Goal: Information Seeking & Learning: Compare options

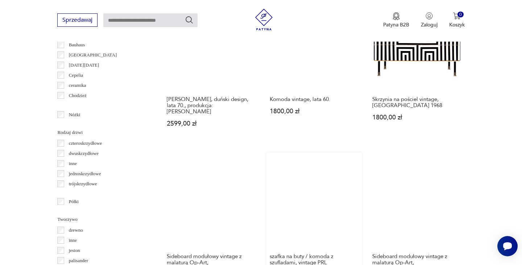
scroll to position [793, 0]
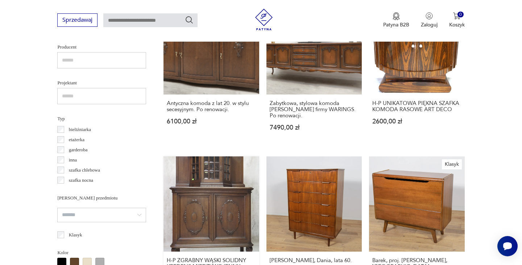
scroll to position [504, 0]
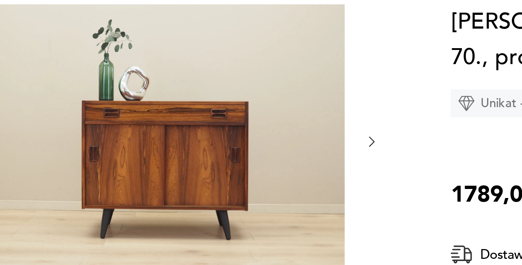
click at [268, 170] on icon "button" at bounding box center [271, 173] width 6 height 6
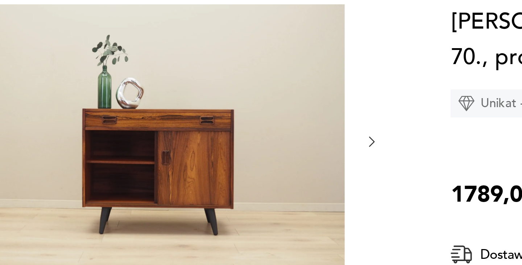
click at [268, 170] on icon "button" at bounding box center [271, 173] width 6 height 6
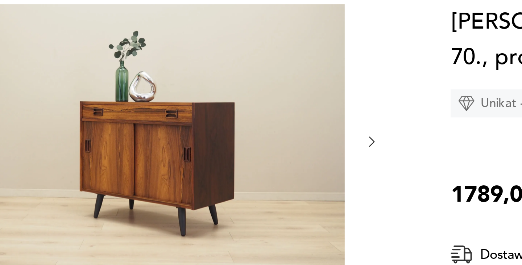
click at [268, 170] on icon "button" at bounding box center [271, 173] width 6 height 6
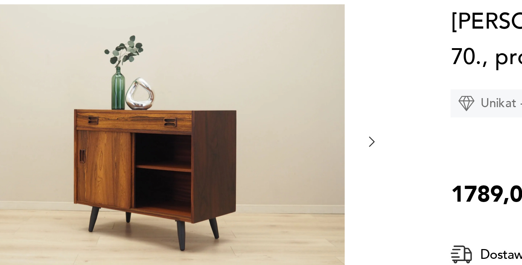
click at [268, 170] on icon "button" at bounding box center [271, 173] width 6 height 6
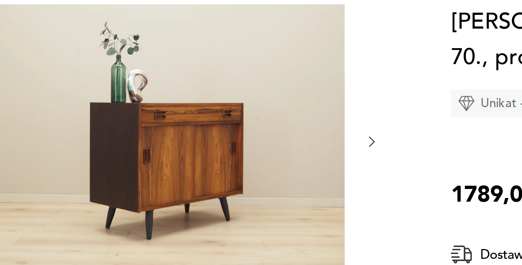
click at [268, 170] on icon "button" at bounding box center [271, 173] width 6 height 6
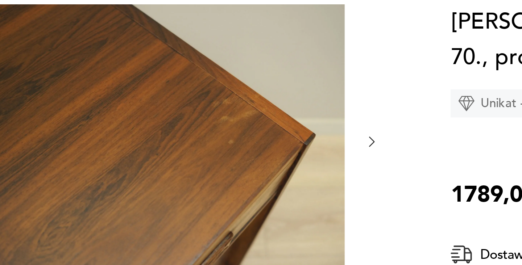
click at [268, 170] on icon "button" at bounding box center [271, 173] width 6 height 6
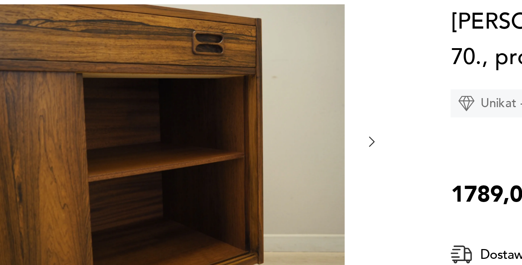
click at [268, 170] on icon "button" at bounding box center [271, 173] width 6 height 6
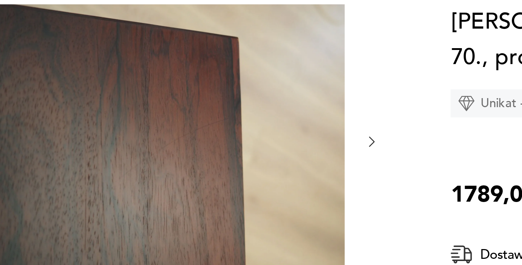
click at [268, 170] on icon "button" at bounding box center [271, 173] width 6 height 6
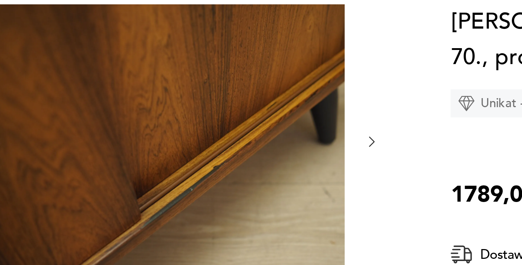
click at [268, 170] on icon "button" at bounding box center [271, 173] width 6 height 6
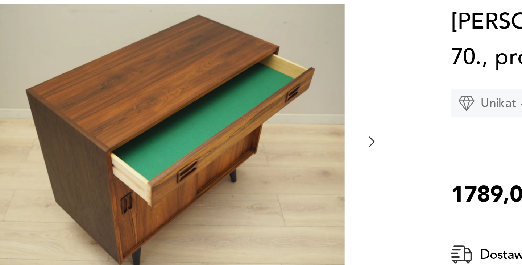
click at [268, 170] on icon "button" at bounding box center [271, 173] width 6 height 6
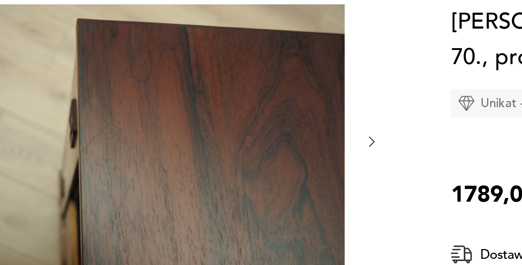
scroll to position [26, 0]
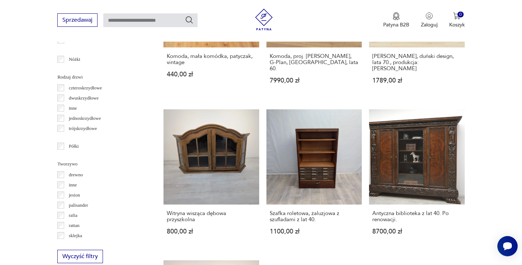
scroll to position [796, 0]
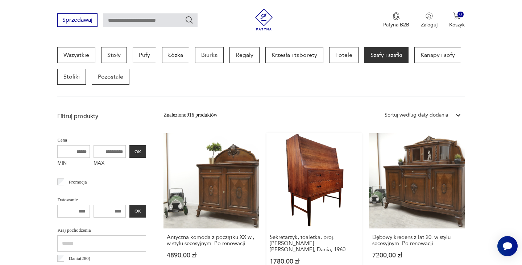
click at [266, 164] on link "Sekretarzyk, toaletka, proj. [PERSON_NAME] [PERSON_NAME], Dania, 1960 1780,00 zł" at bounding box center [313, 206] width 95 height 146
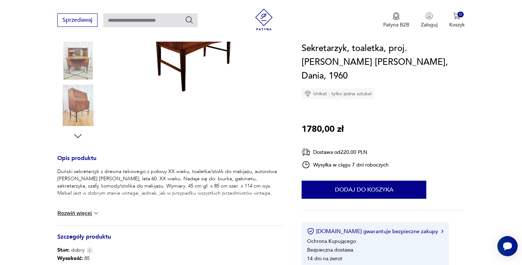
scroll to position [135, 0]
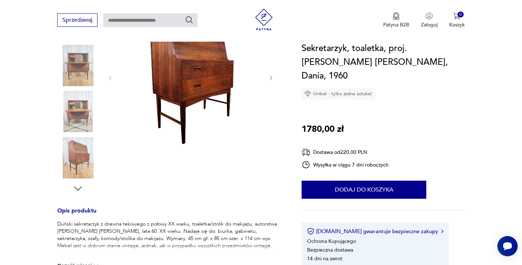
click at [83, 107] on img at bounding box center [77, 111] width 41 height 41
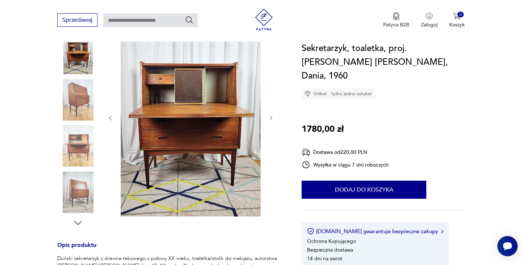
scroll to position [89, 0]
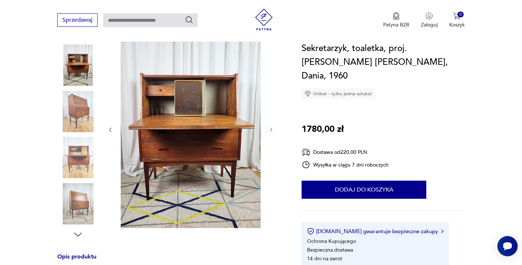
click at [79, 109] on img at bounding box center [77, 111] width 41 height 41
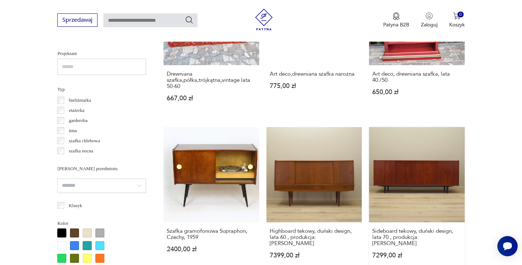
scroll to position [644, 0]
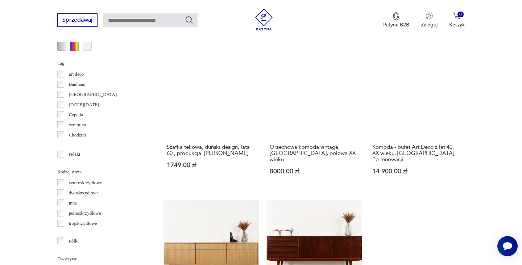
scroll to position [759, 0]
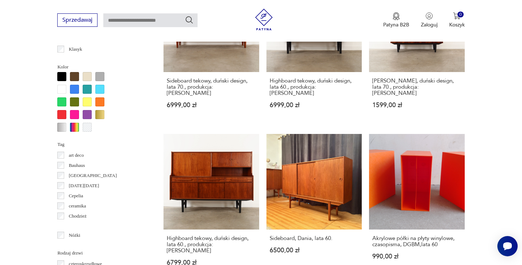
scroll to position [763, 0]
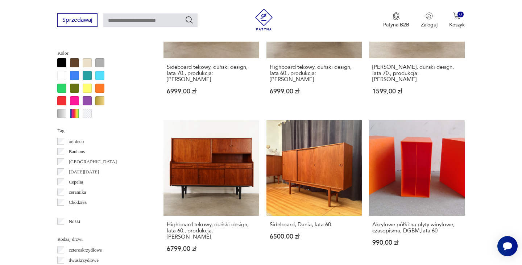
scroll to position [674, 0]
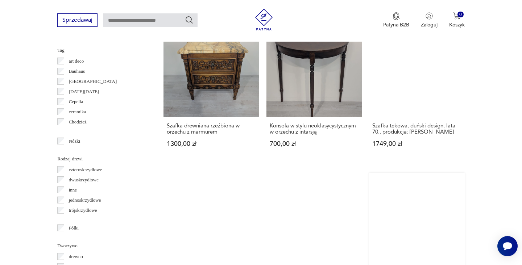
scroll to position [785, 0]
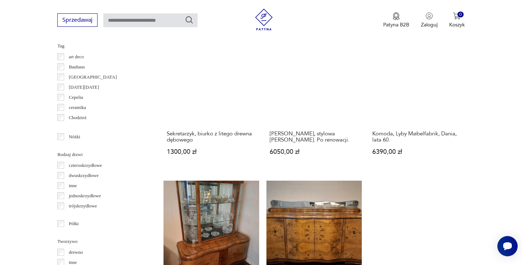
scroll to position [780, 0]
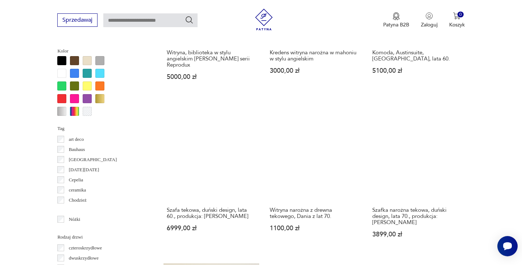
scroll to position [713, 0]
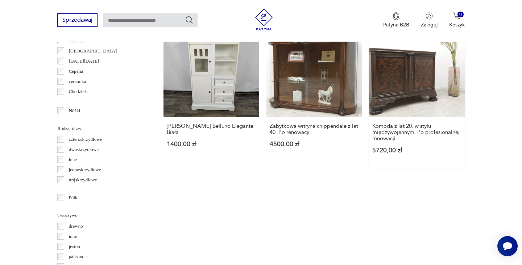
scroll to position [804, 0]
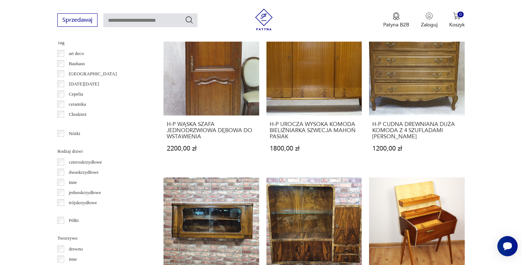
scroll to position [794, 0]
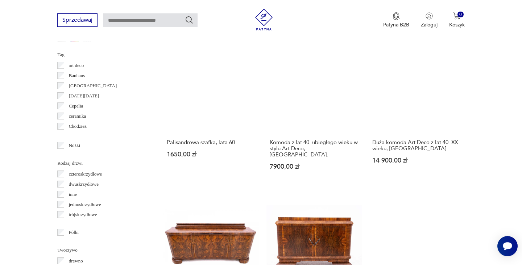
scroll to position [762, 0]
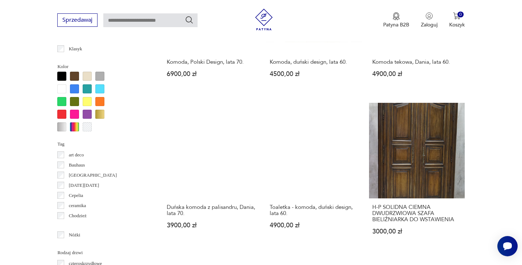
scroll to position [678, 0]
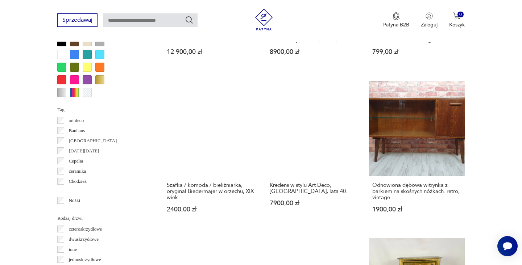
scroll to position [710, 0]
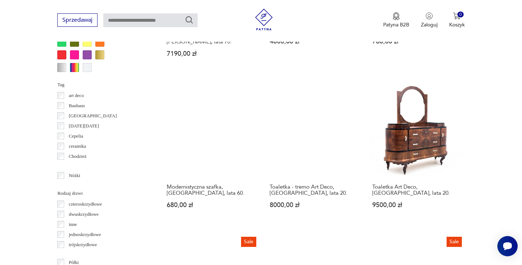
scroll to position [779, 0]
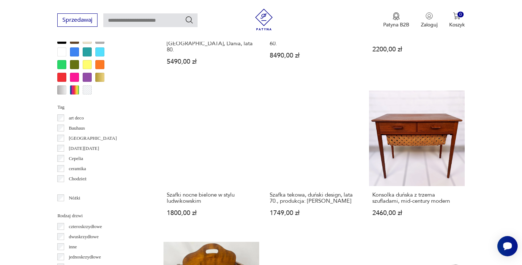
scroll to position [708, 0]
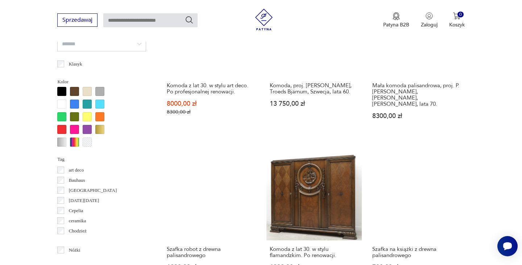
scroll to position [741, 0]
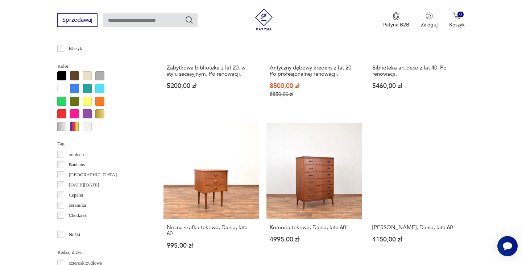
scroll to position [679, 0]
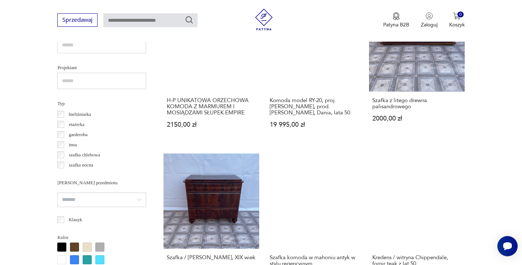
scroll to position [499, 0]
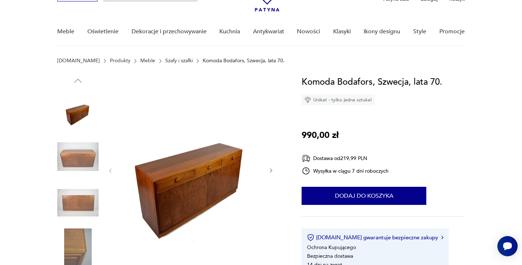
scroll to position [48, 0]
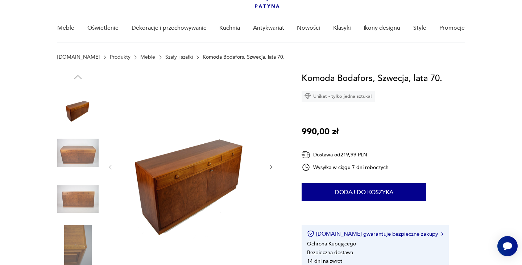
click at [270, 167] on icon "button" at bounding box center [271, 167] width 6 height 6
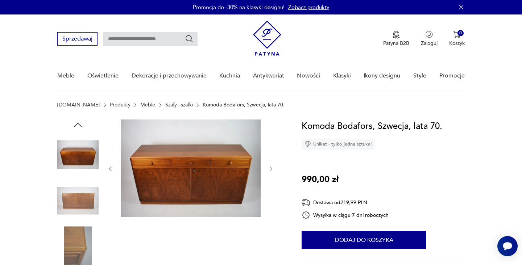
scroll to position [0, 0]
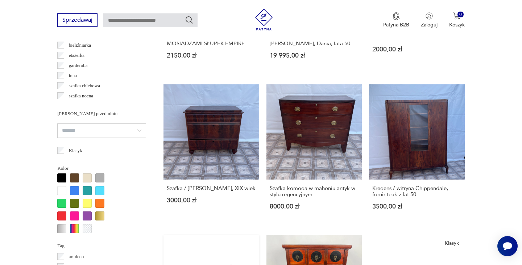
scroll to position [668, 0]
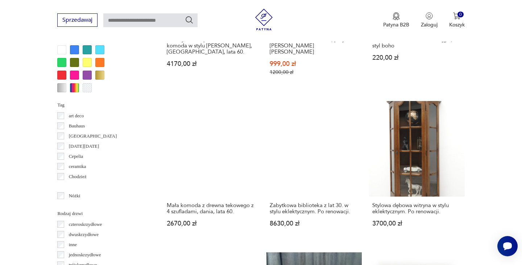
scroll to position [752, 0]
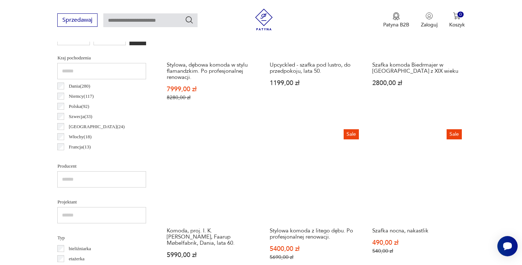
scroll to position [684, 0]
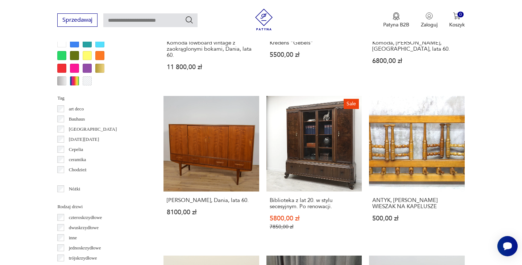
scroll to position [726, 0]
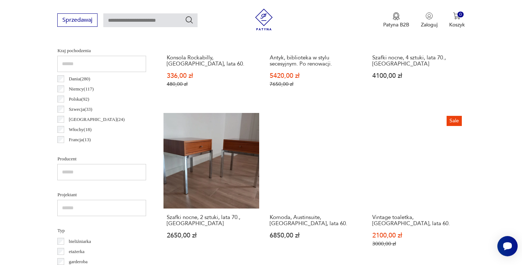
scroll to position [385, 0]
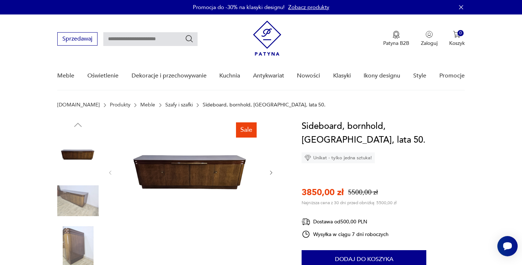
scroll to position [0, 0]
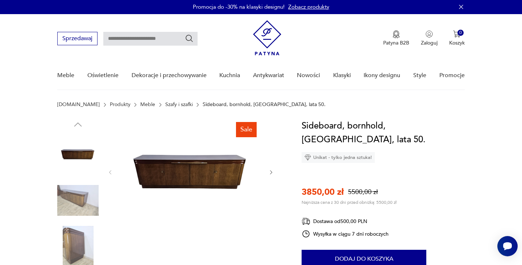
click at [79, 247] on img at bounding box center [77, 246] width 41 height 41
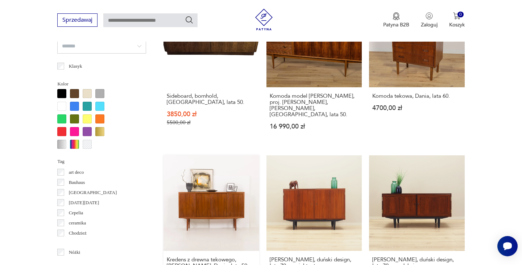
scroll to position [711, 0]
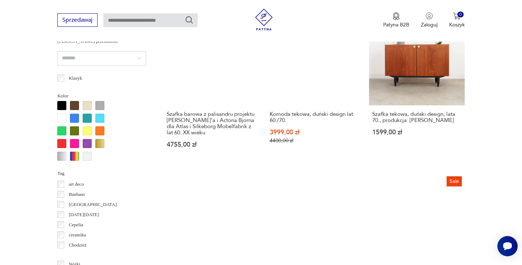
scroll to position [644, 0]
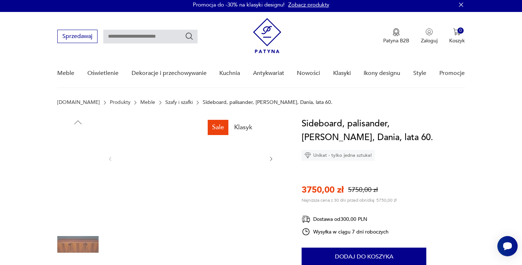
scroll to position [143, 0]
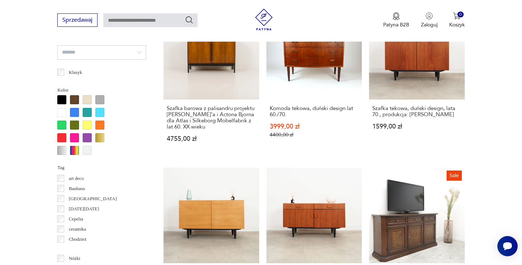
scroll to position [692, 0]
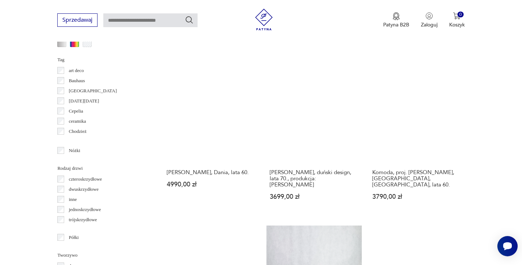
scroll to position [789, 0]
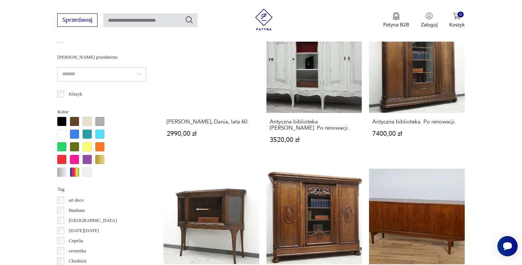
scroll to position [716, 0]
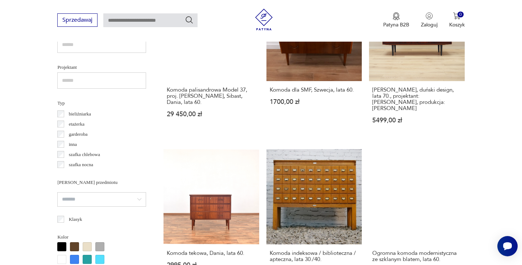
scroll to position [654, 0]
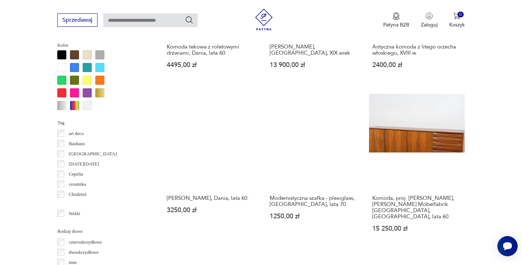
scroll to position [767, 0]
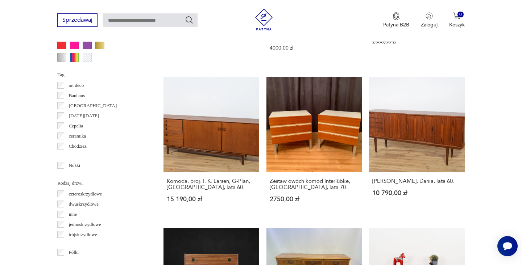
scroll to position [748, 0]
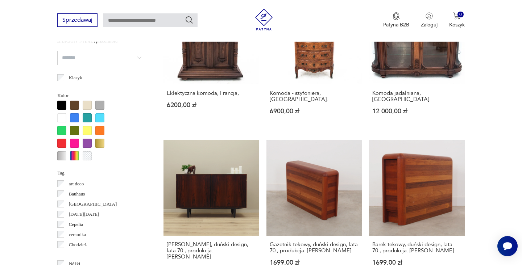
scroll to position [771, 0]
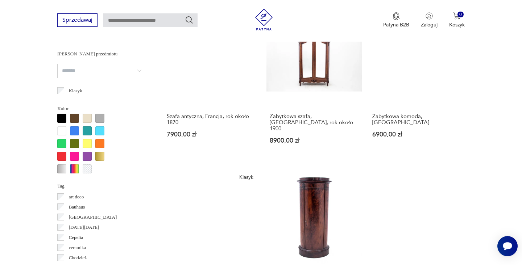
scroll to position [635, 0]
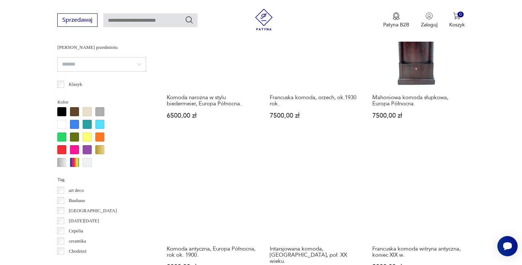
scroll to position [669, 0]
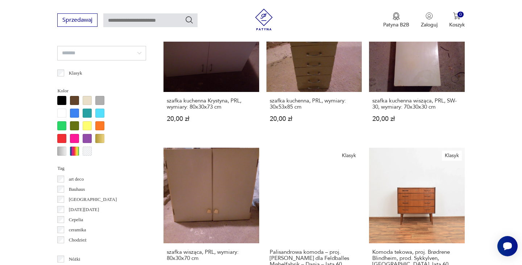
scroll to position [681, 0]
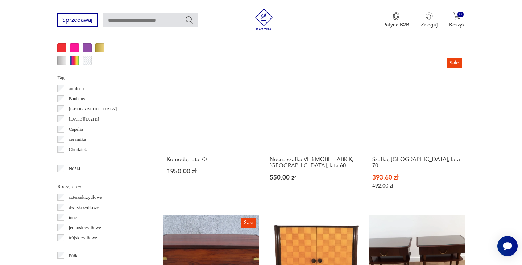
scroll to position [779, 0]
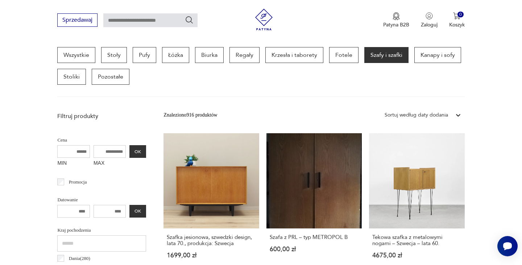
scroll to position [193, 0]
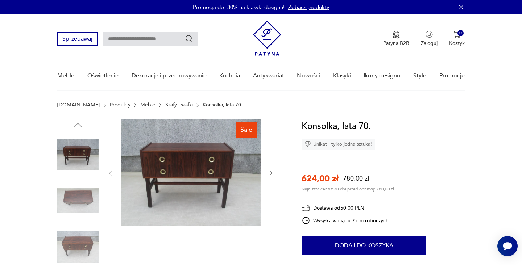
click at [82, 242] on img at bounding box center [77, 246] width 41 height 41
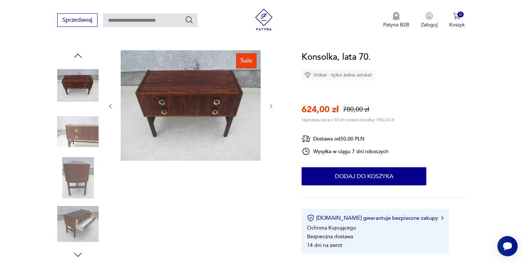
scroll to position [18, 0]
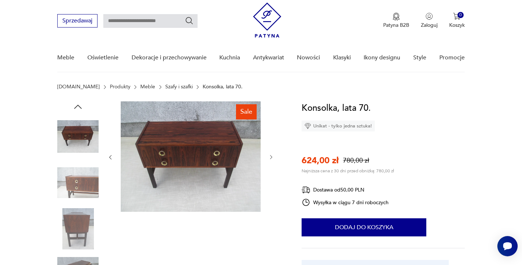
click at [89, 185] on img at bounding box center [77, 182] width 41 height 41
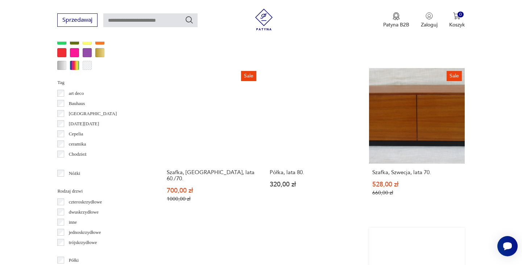
scroll to position [742, 0]
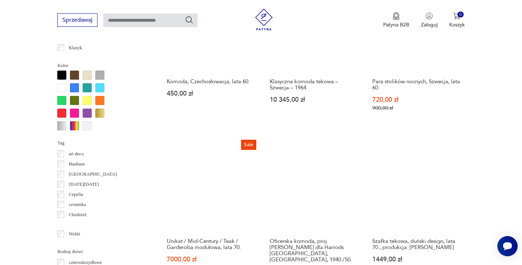
scroll to position [693, 0]
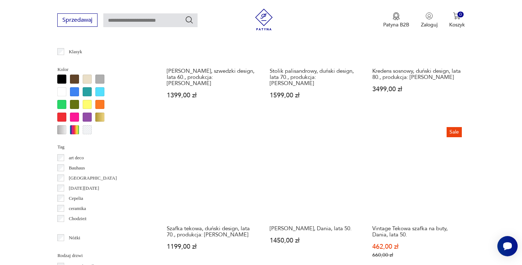
scroll to position [709, 0]
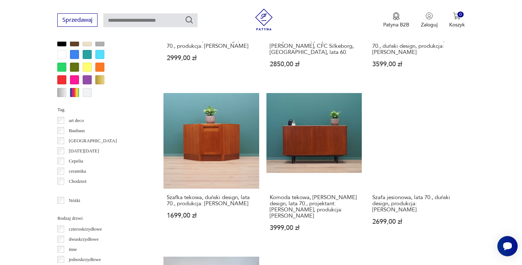
scroll to position [733, 0]
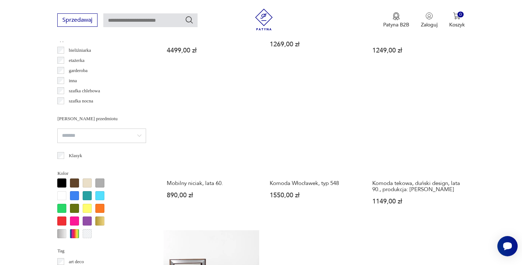
scroll to position [658, 0]
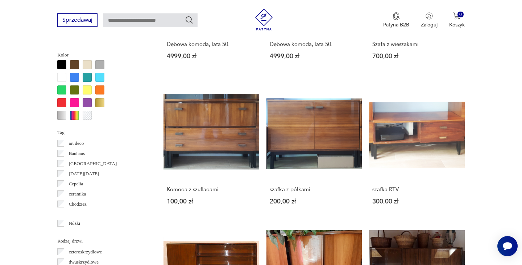
scroll to position [687, 0]
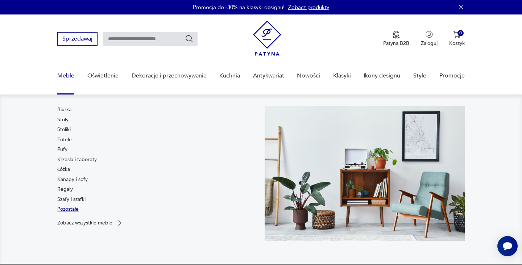
click at [72, 208] on link "Pozostałe" at bounding box center [67, 209] width 21 height 7
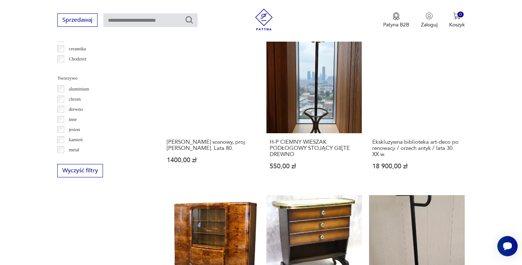
scroll to position [773, 0]
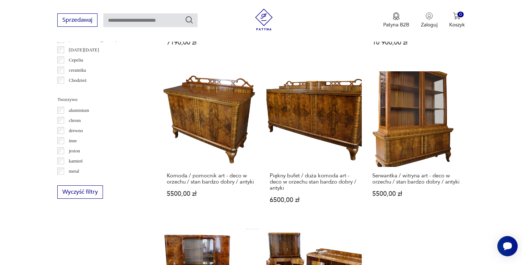
scroll to position [727, 0]
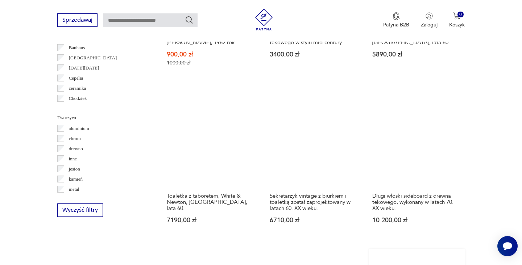
scroll to position [708, 0]
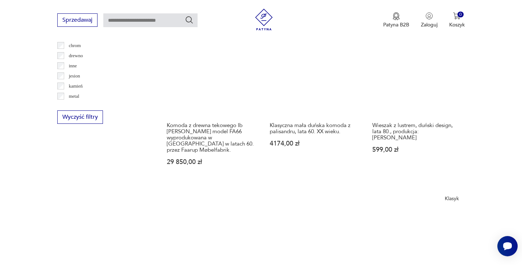
scroll to position [804, 0]
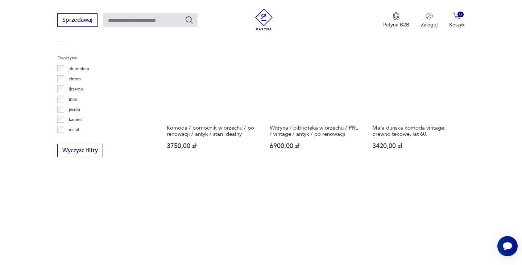
scroll to position [799, 0]
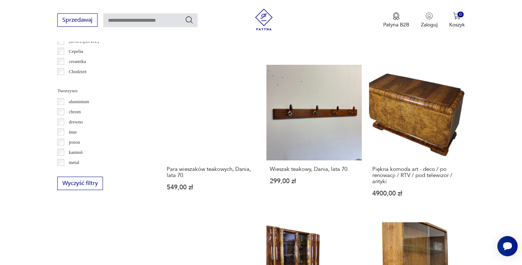
scroll to position [824, 0]
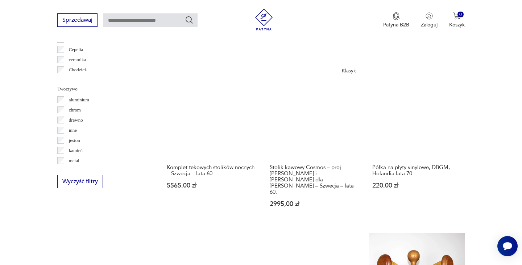
scroll to position [752, 0]
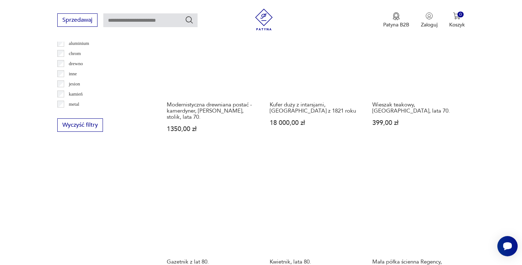
scroll to position [803, 0]
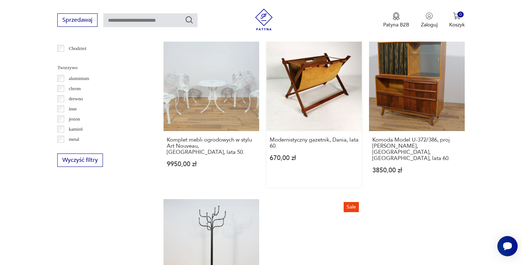
scroll to position [807, 0]
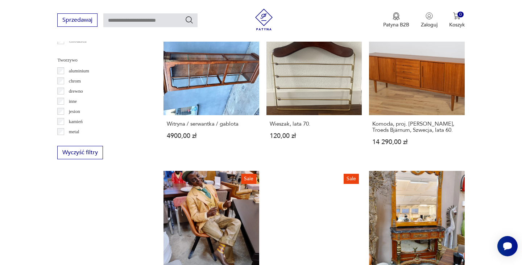
scroll to position [767, 0]
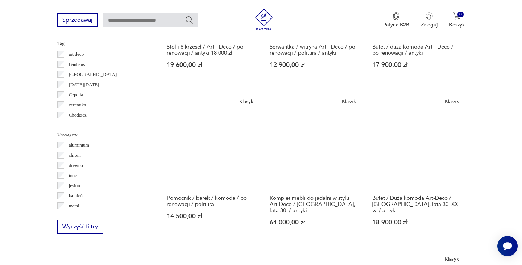
scroll to position [692, 0]
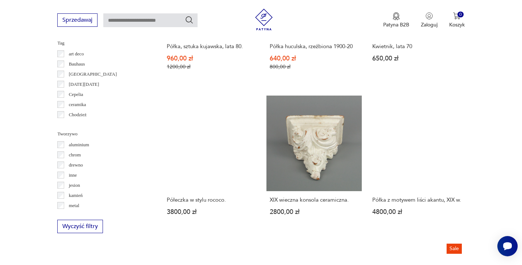
scroll to position [697, 0]
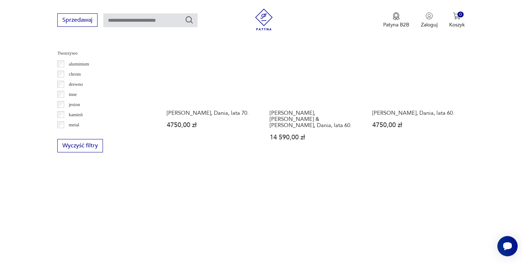
scroll to position [785, 0]
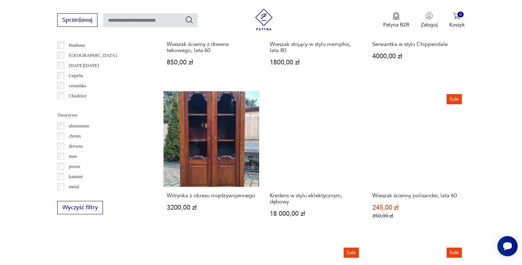
scroll to position [738, 0]
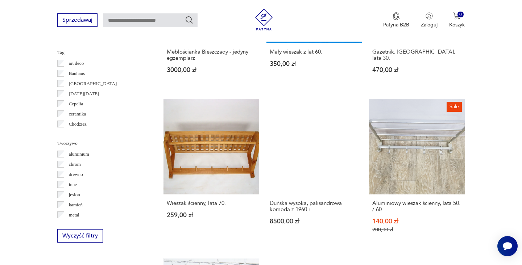
scroll to position [716, 0]
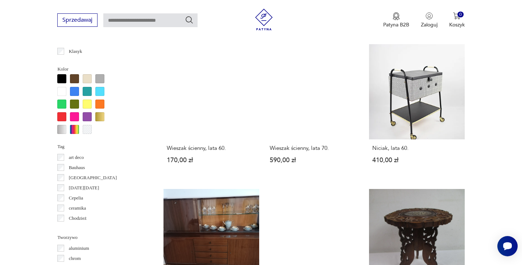
scroll to position [660, 0]
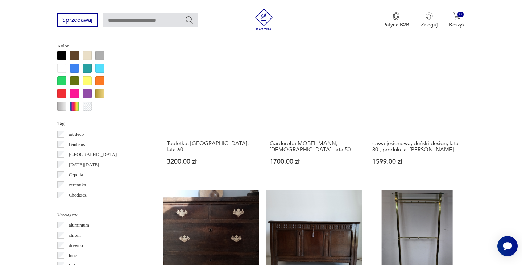
scroll to position [646, 0]
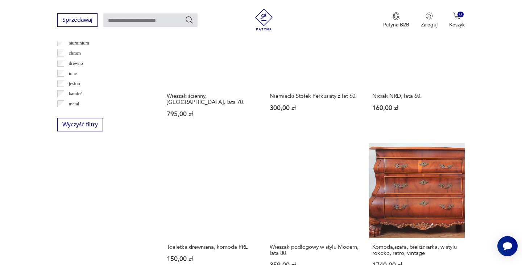
scroll to position [790, 0]
